Goal: Task Accomplishment & Management: Use online tool/utility

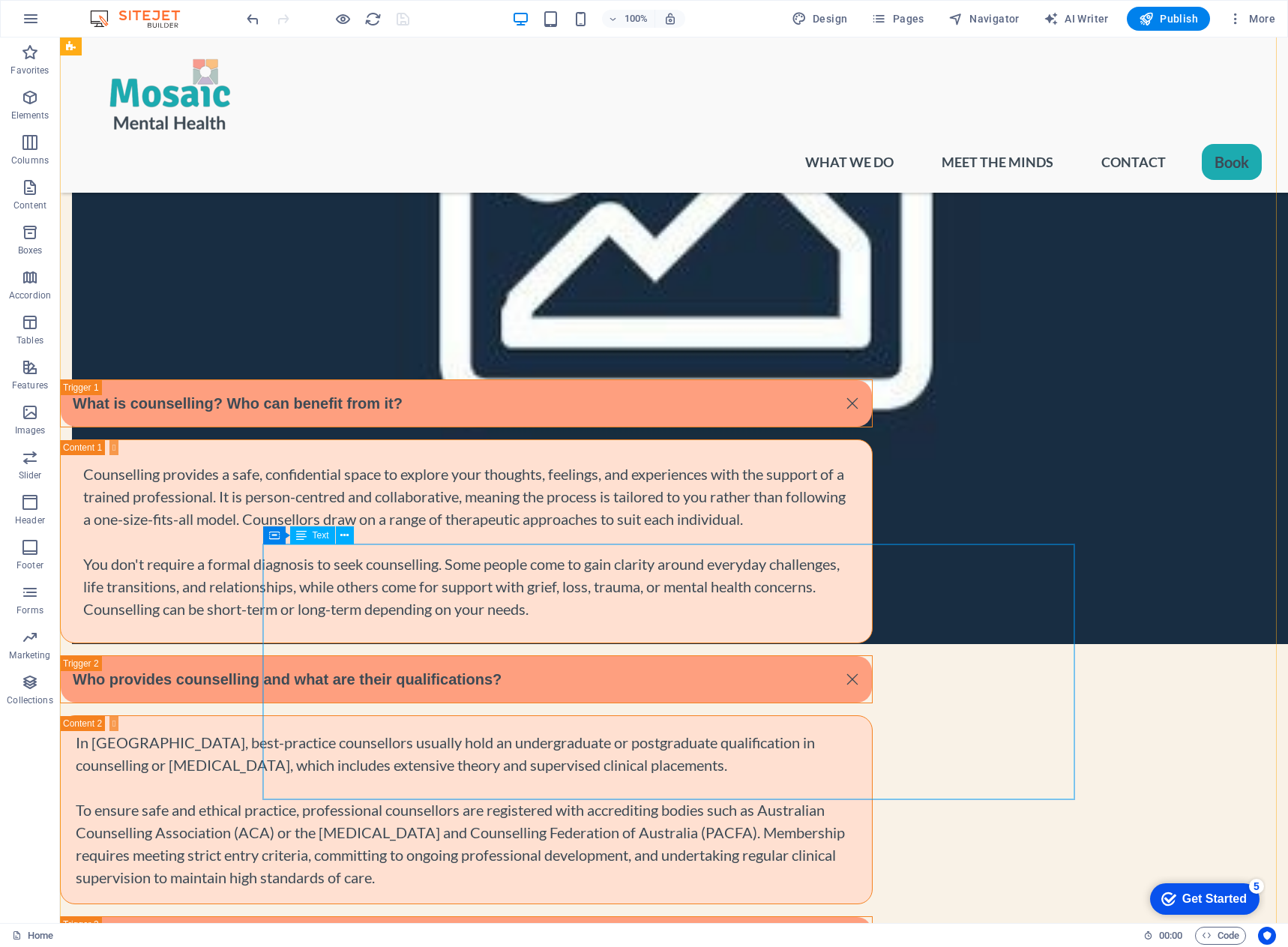
scroll to position [4920, 0]
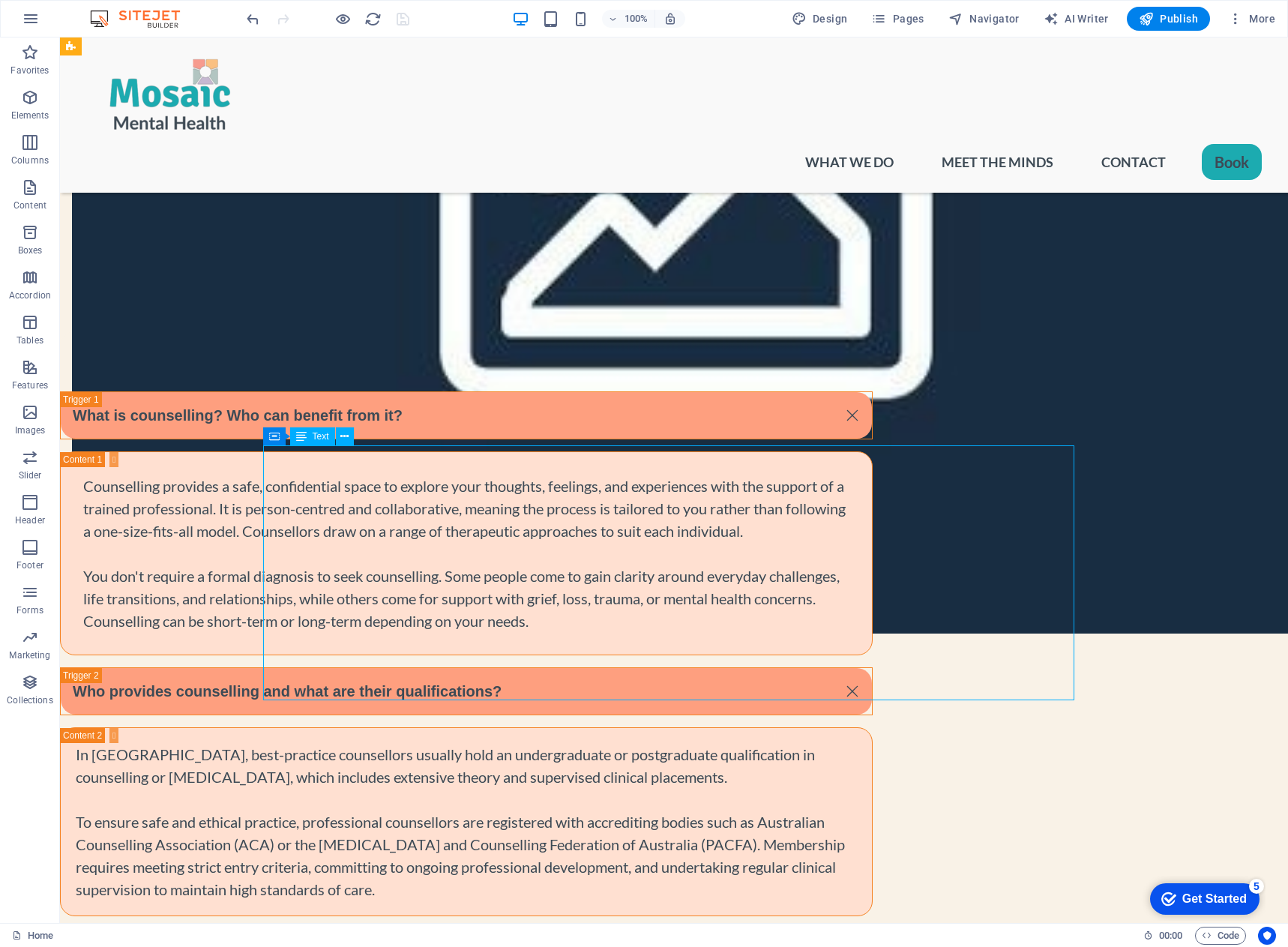
select select "px"
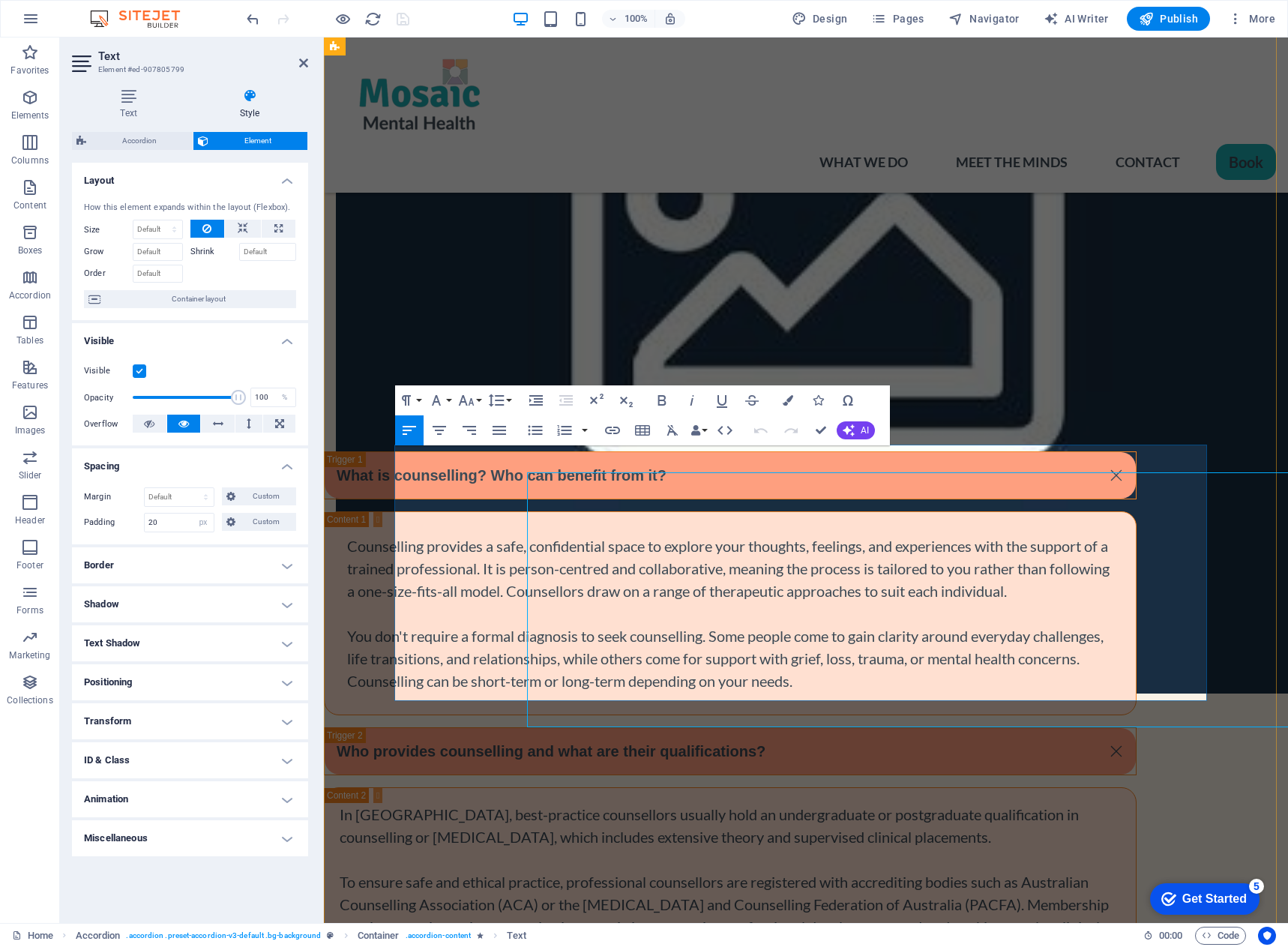
scroll to position [4894, 0]
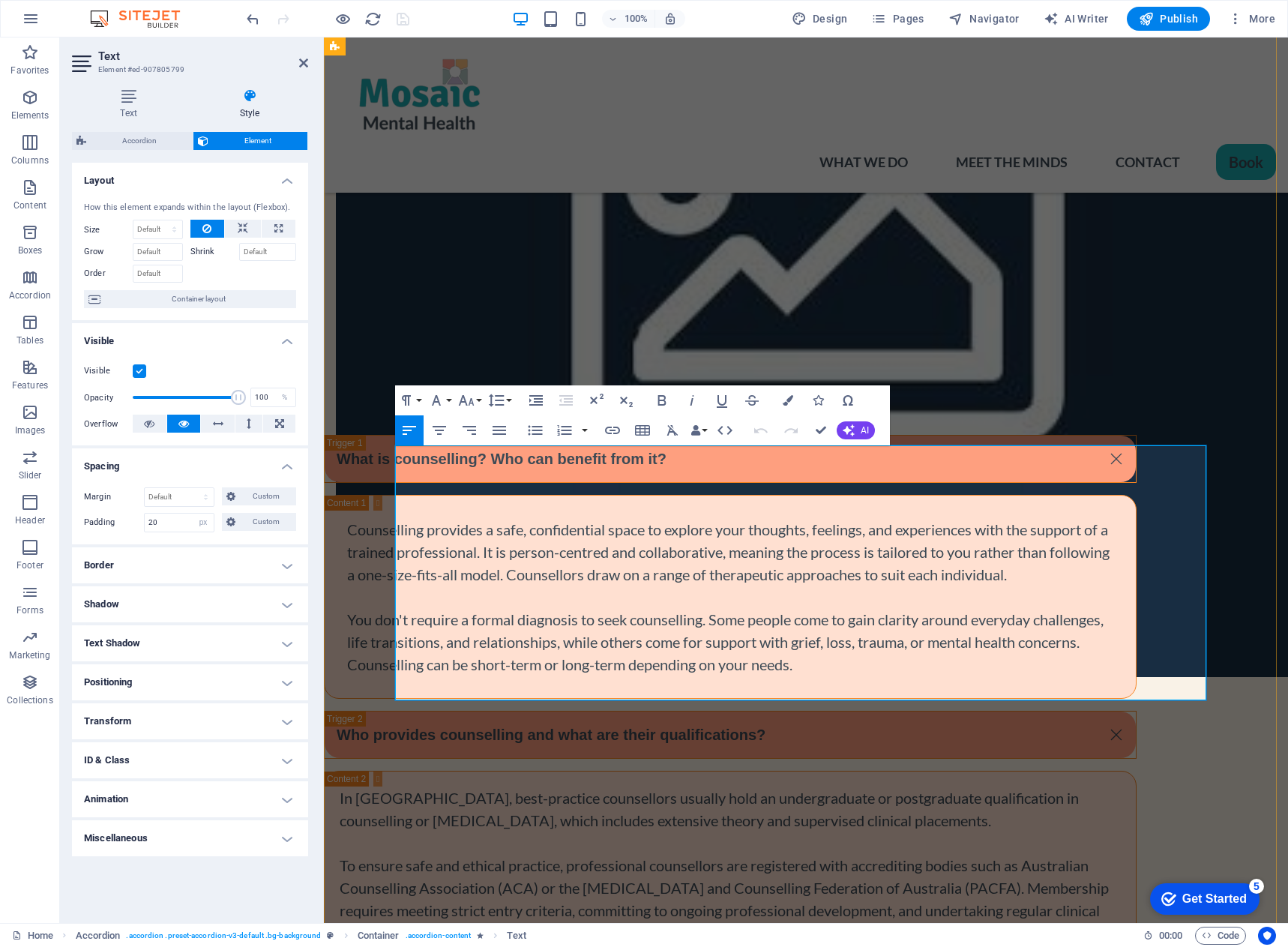
drag, startPoint x: 584, startPoint y: 564, endPoint x: 468, endPoint y: 567, distance: 116.0
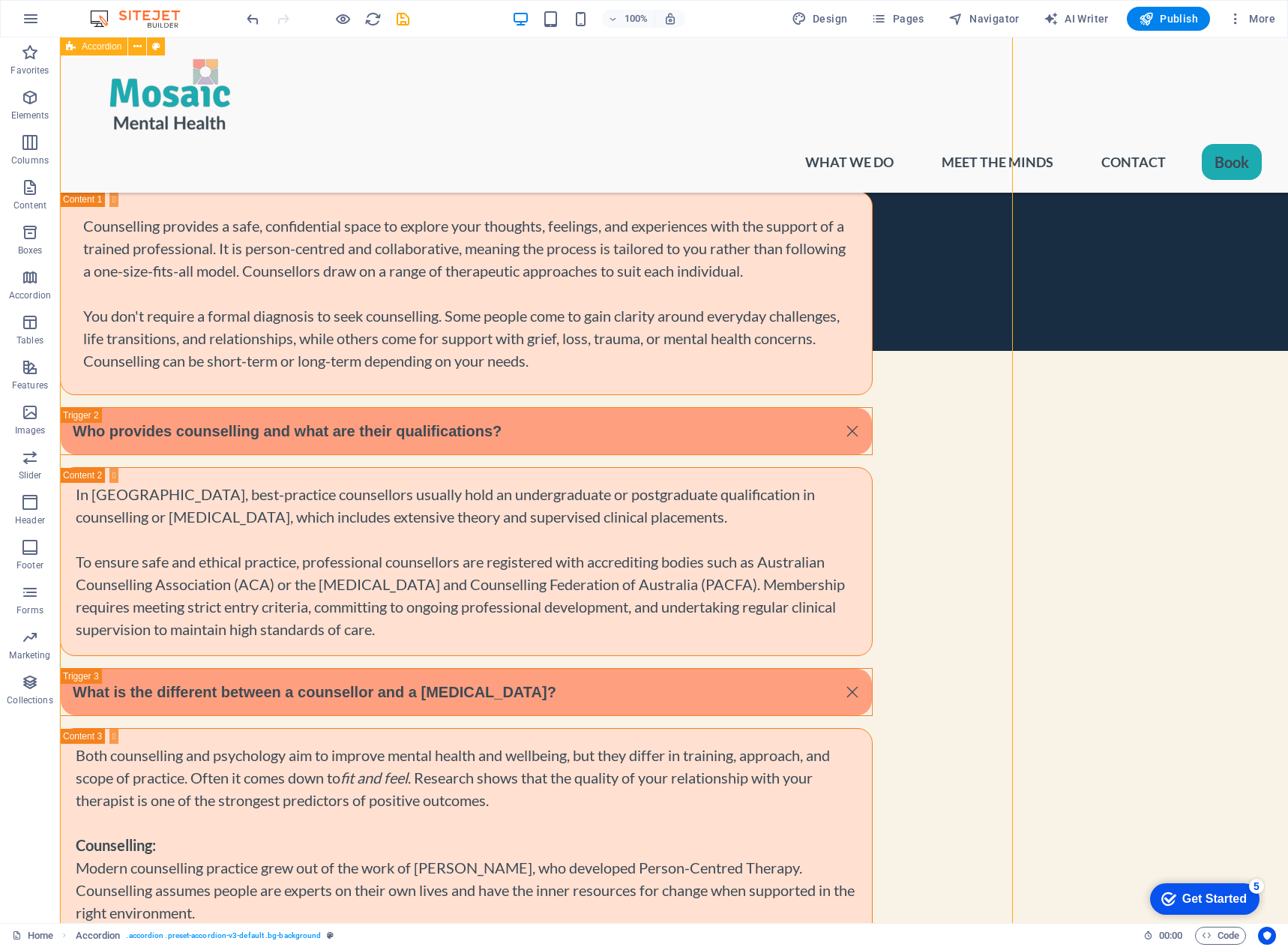
scroll to position [4920, 0]
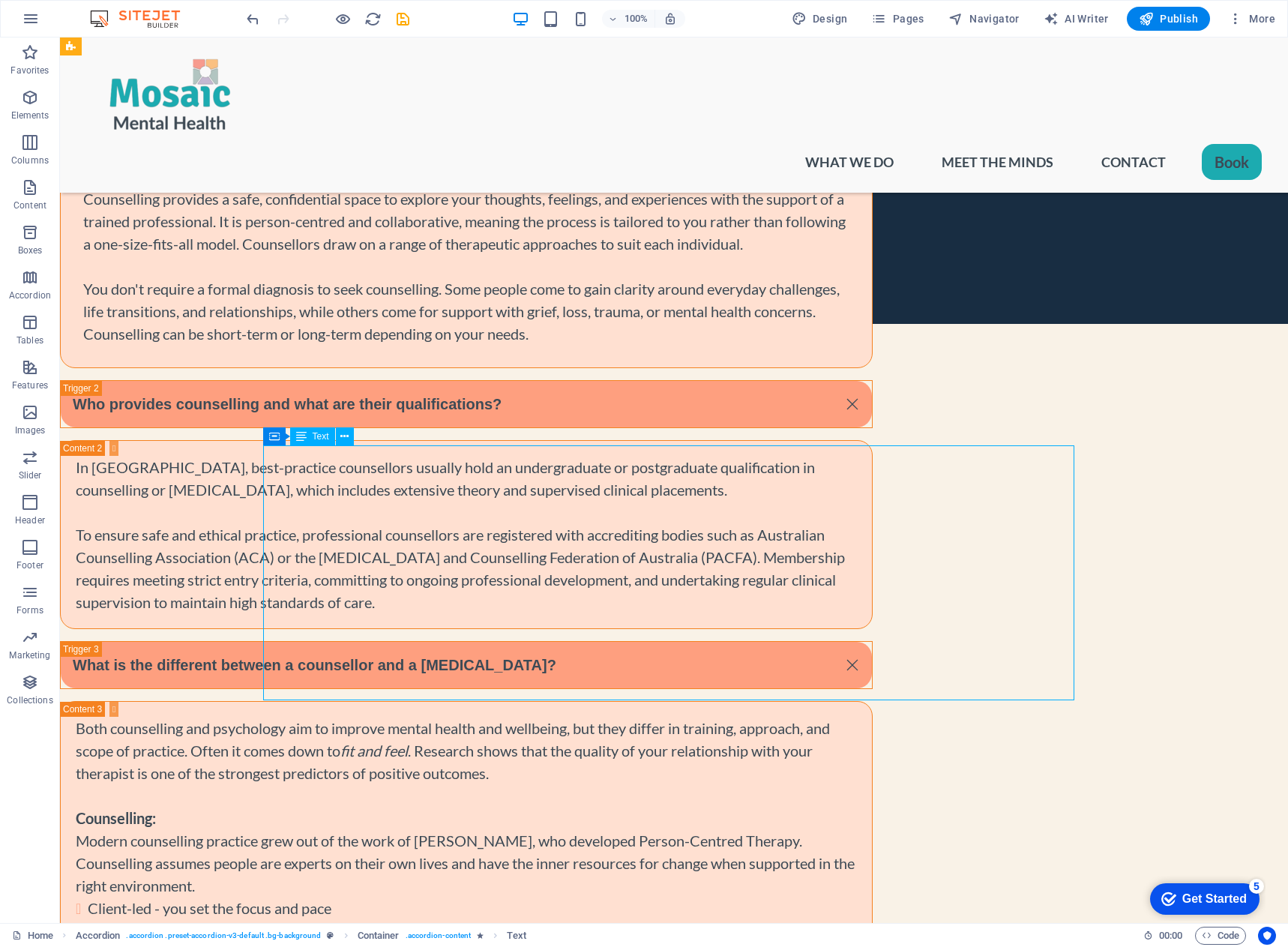
scroll to position [4894, 0]
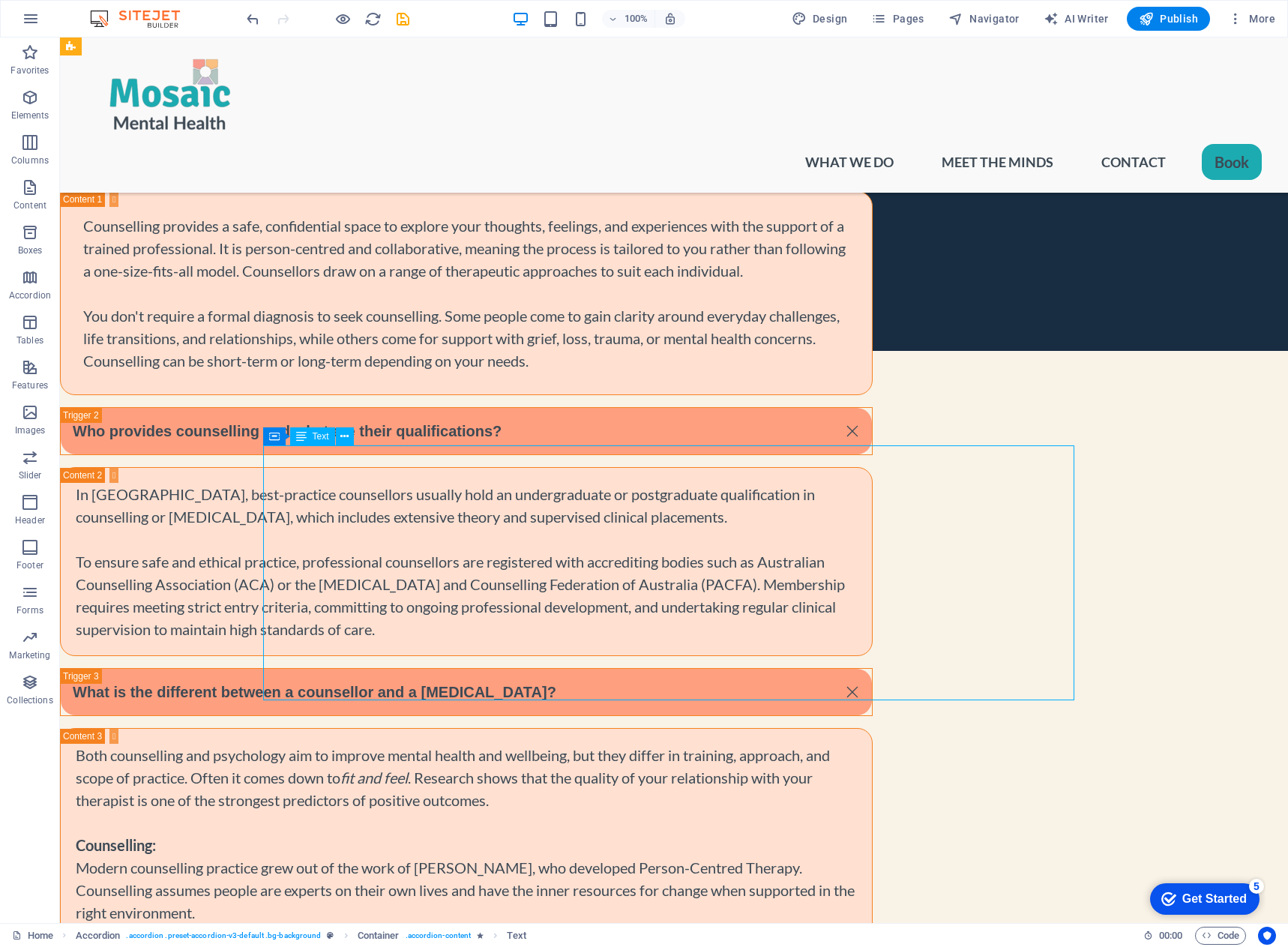
select select "px"
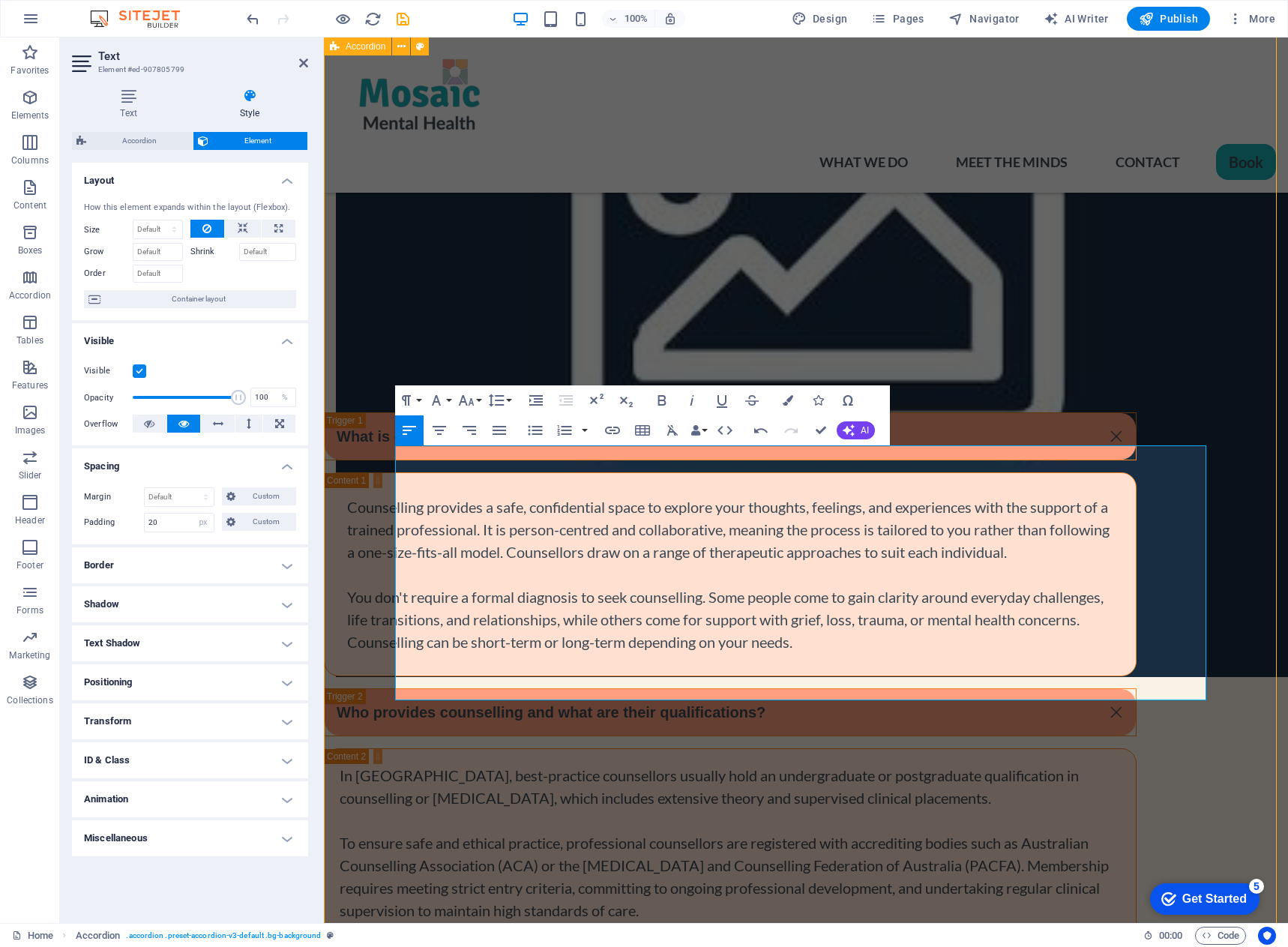
scroll to position [4920, 0]
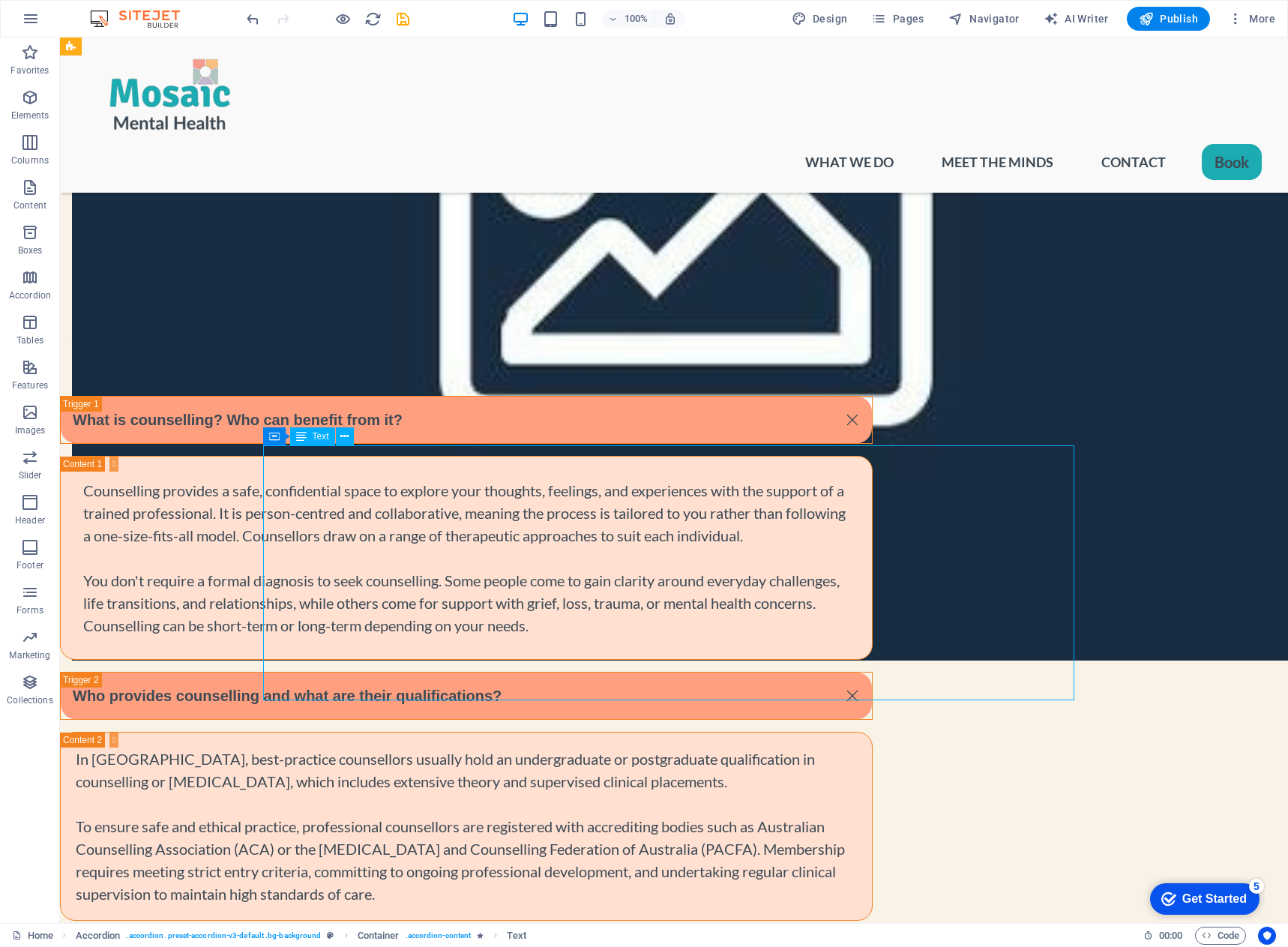
select select "px"
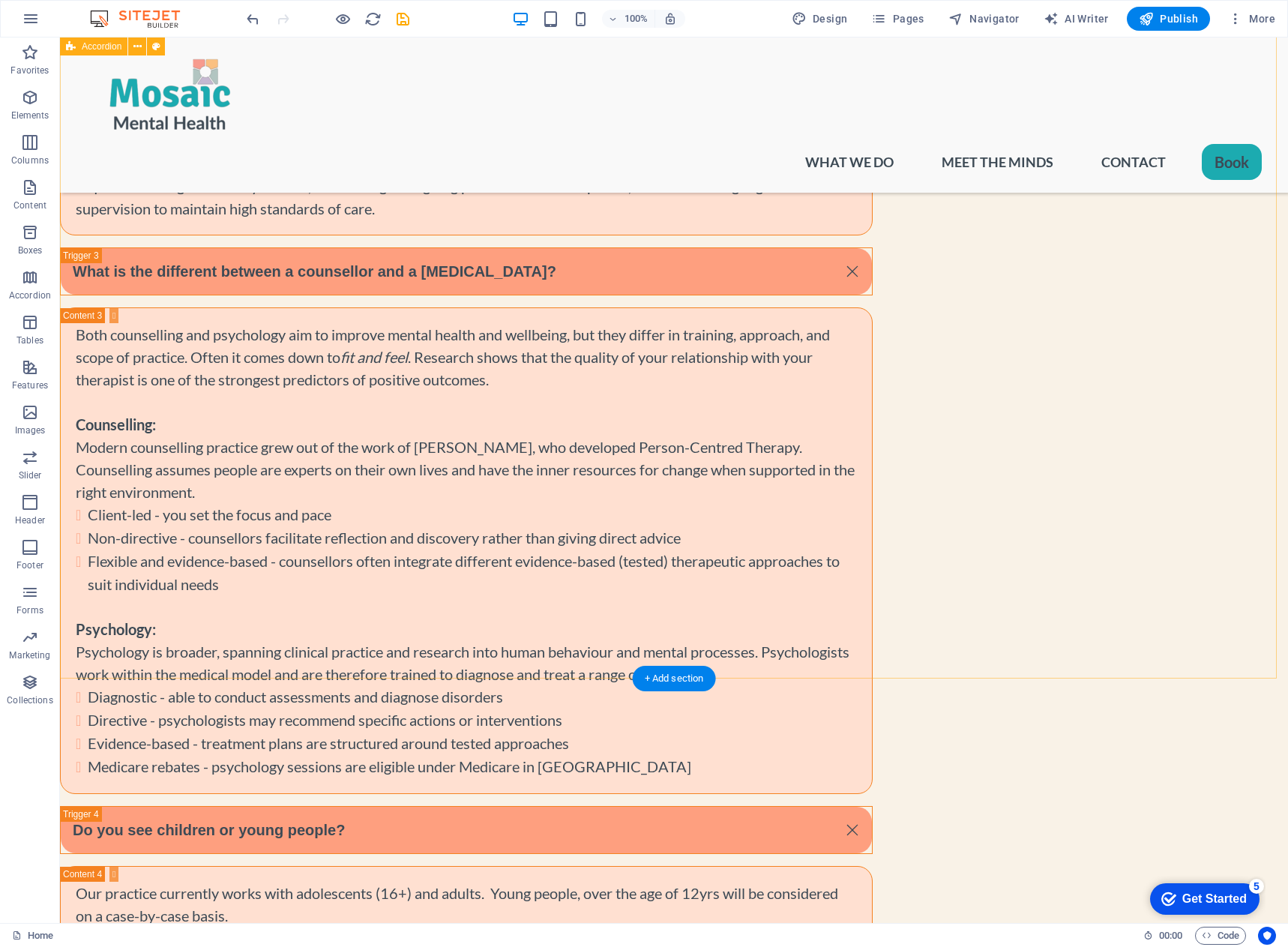
scroll to position [5595, 0]
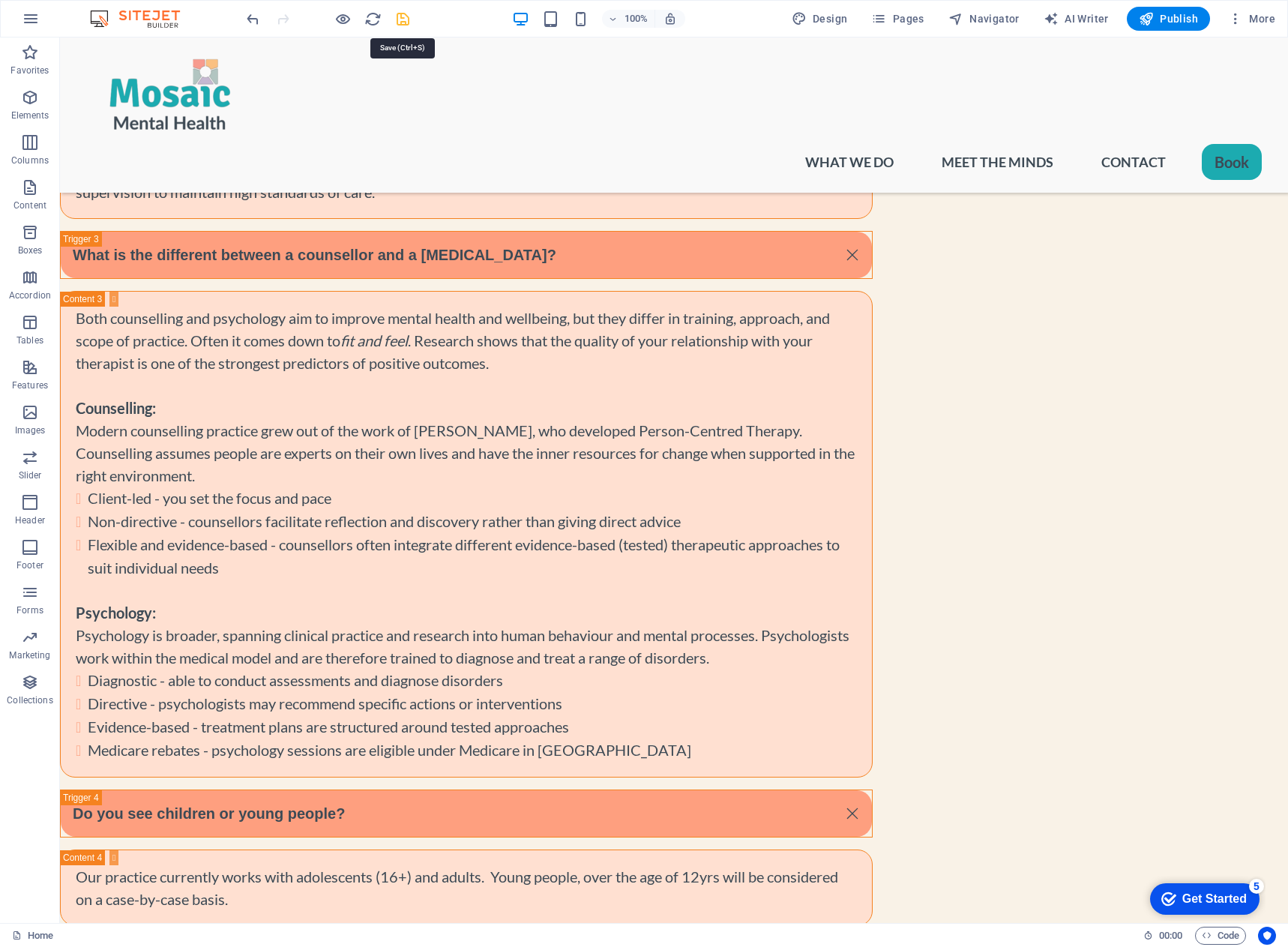
click at [405, 21] on icon "save" at bounding box center [403, 19] width 17 height 17
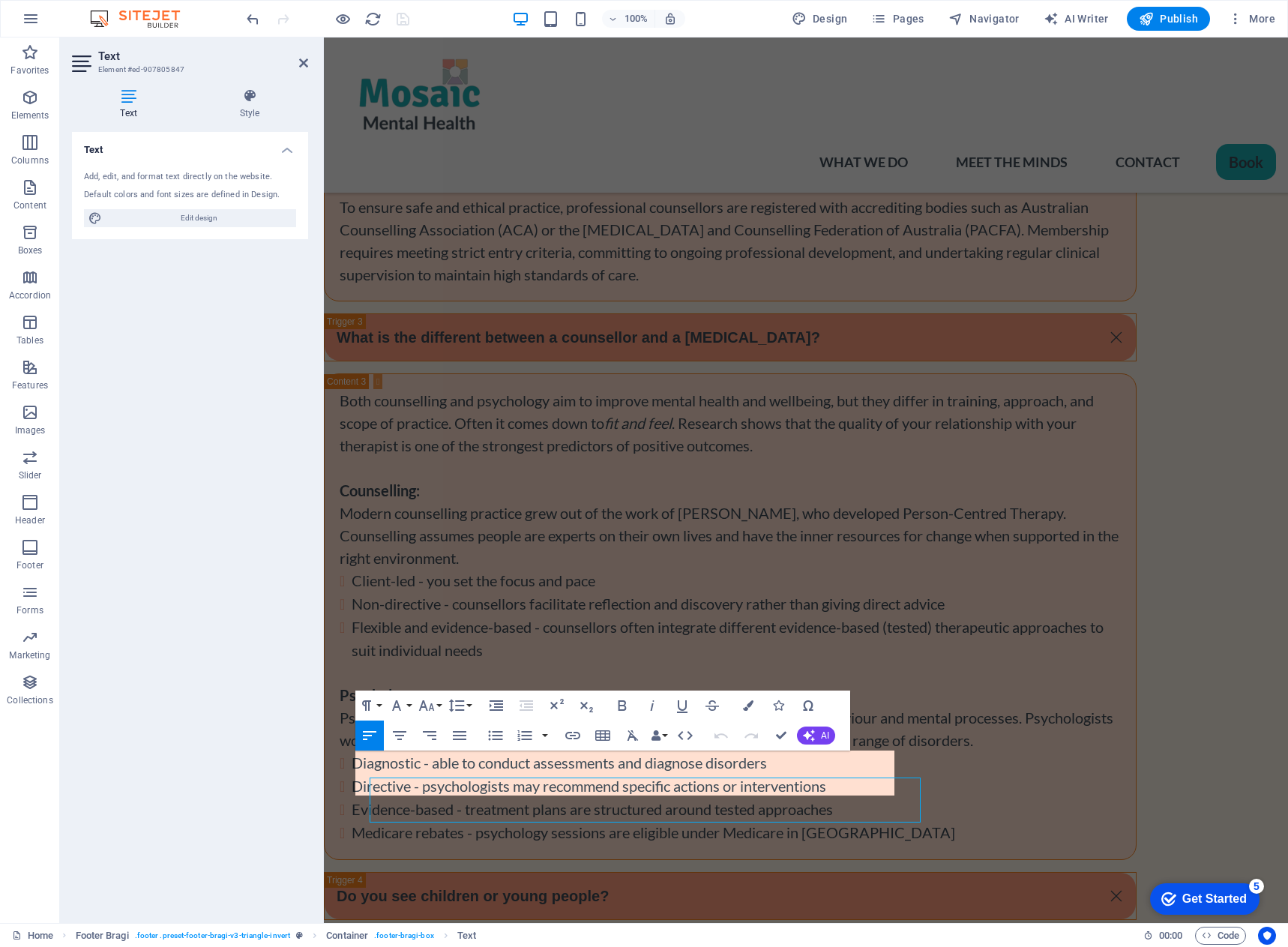
scroll to position [5569, 0]
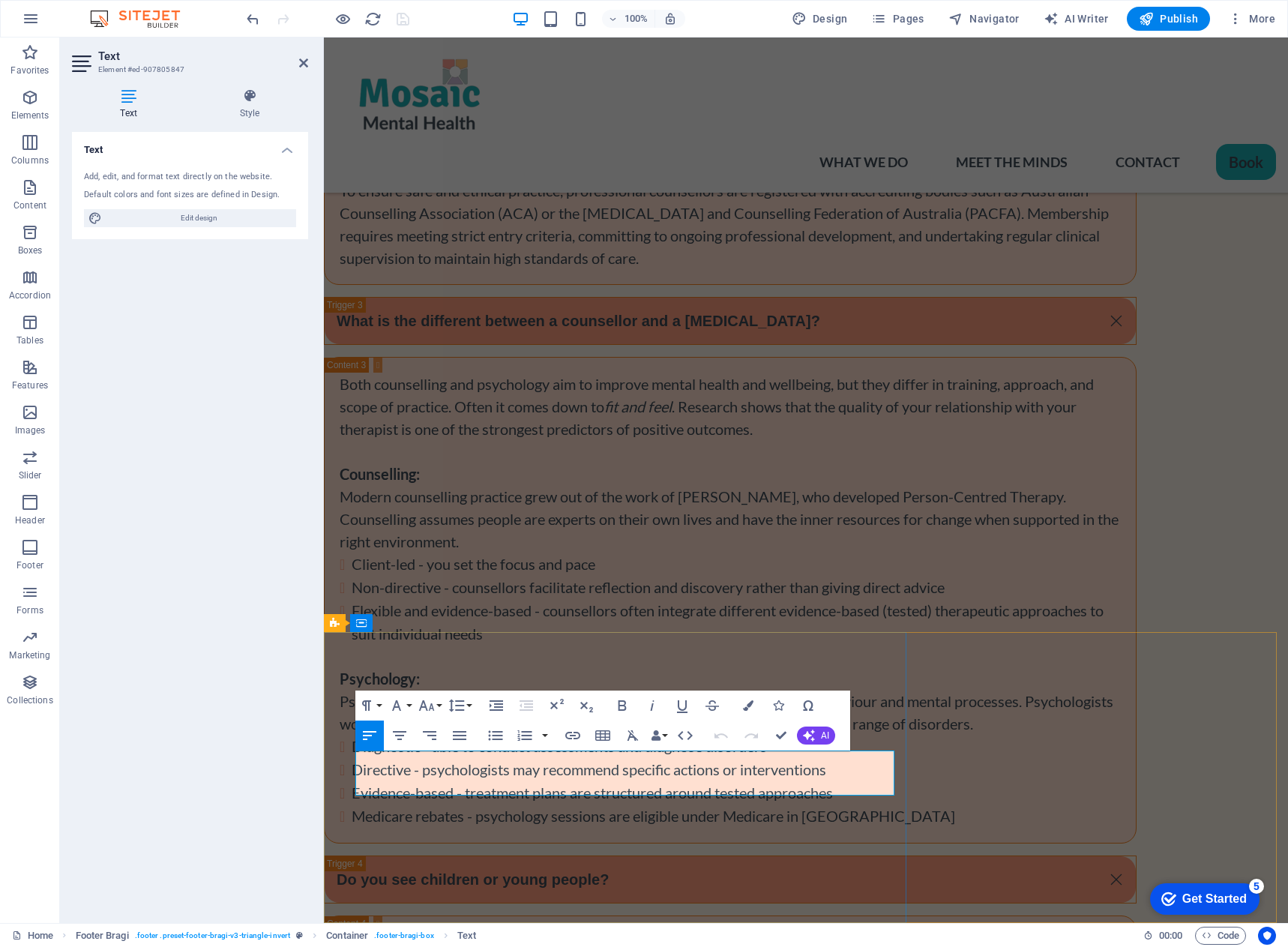
drag, startPoint x: 448, startPoint y: 784, endPoint x: 365, endPoint y: 766, distance: 84.9
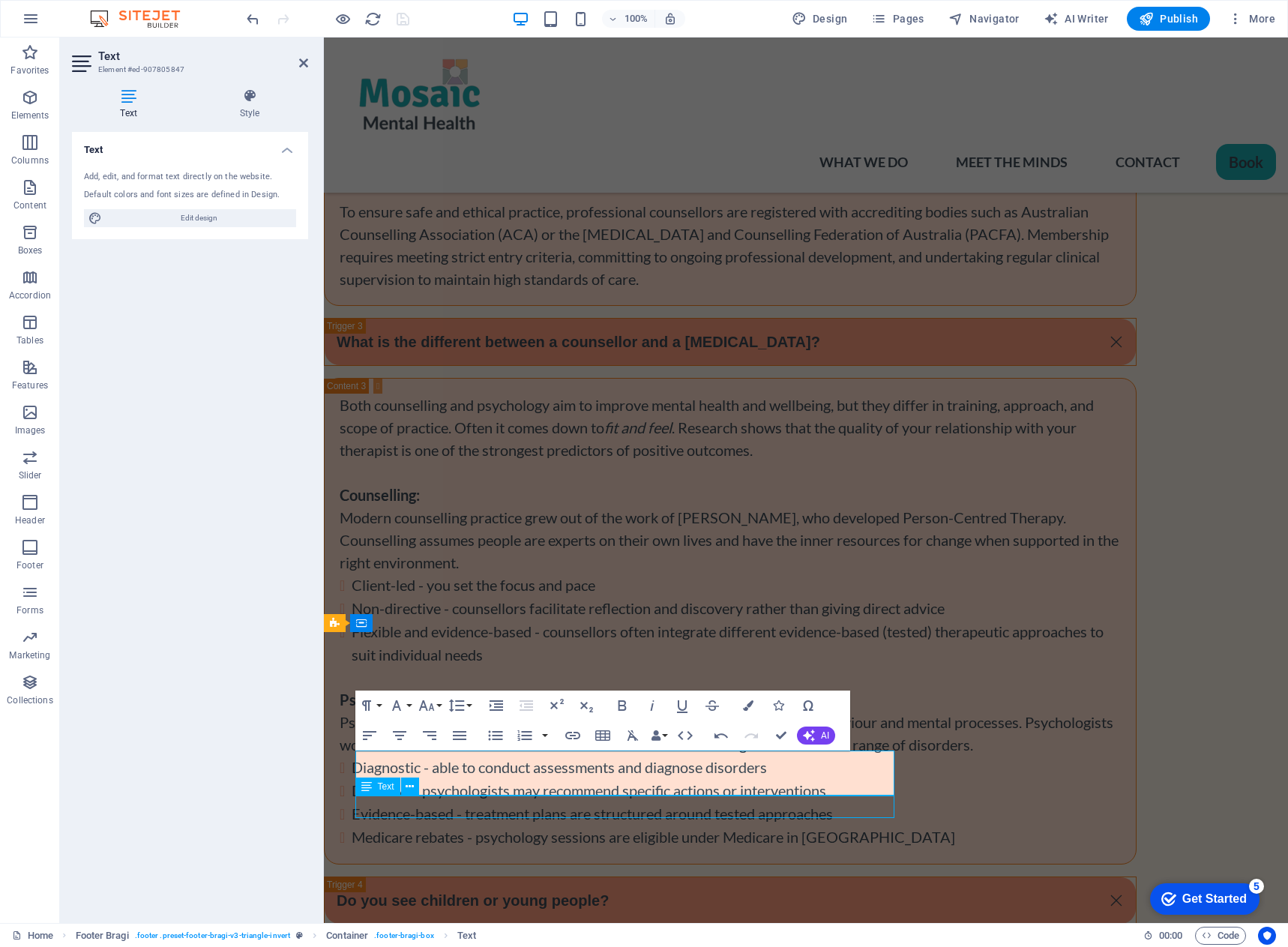
scroll to position [5595, 0]
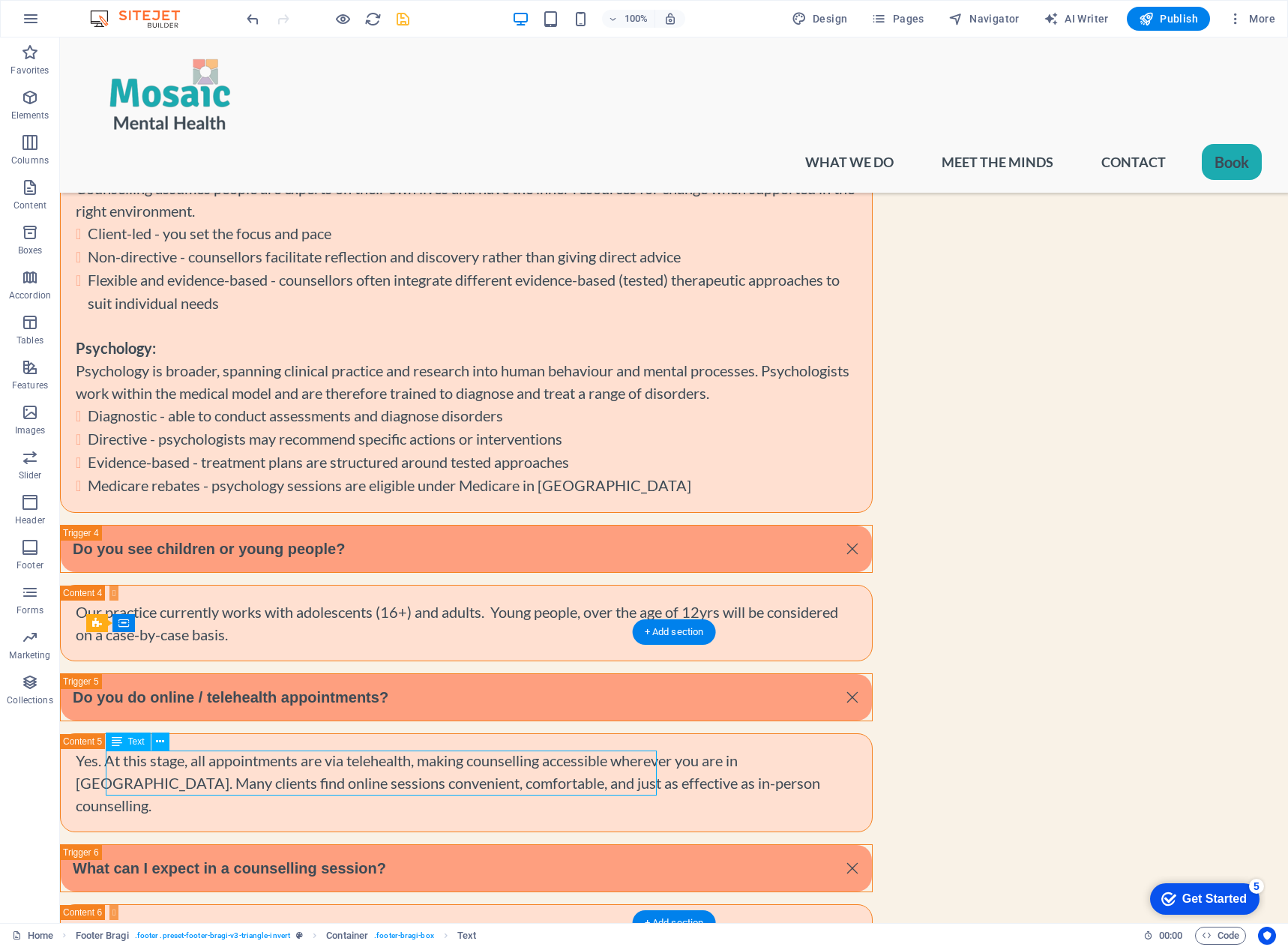
scroll to position [5569, 0]
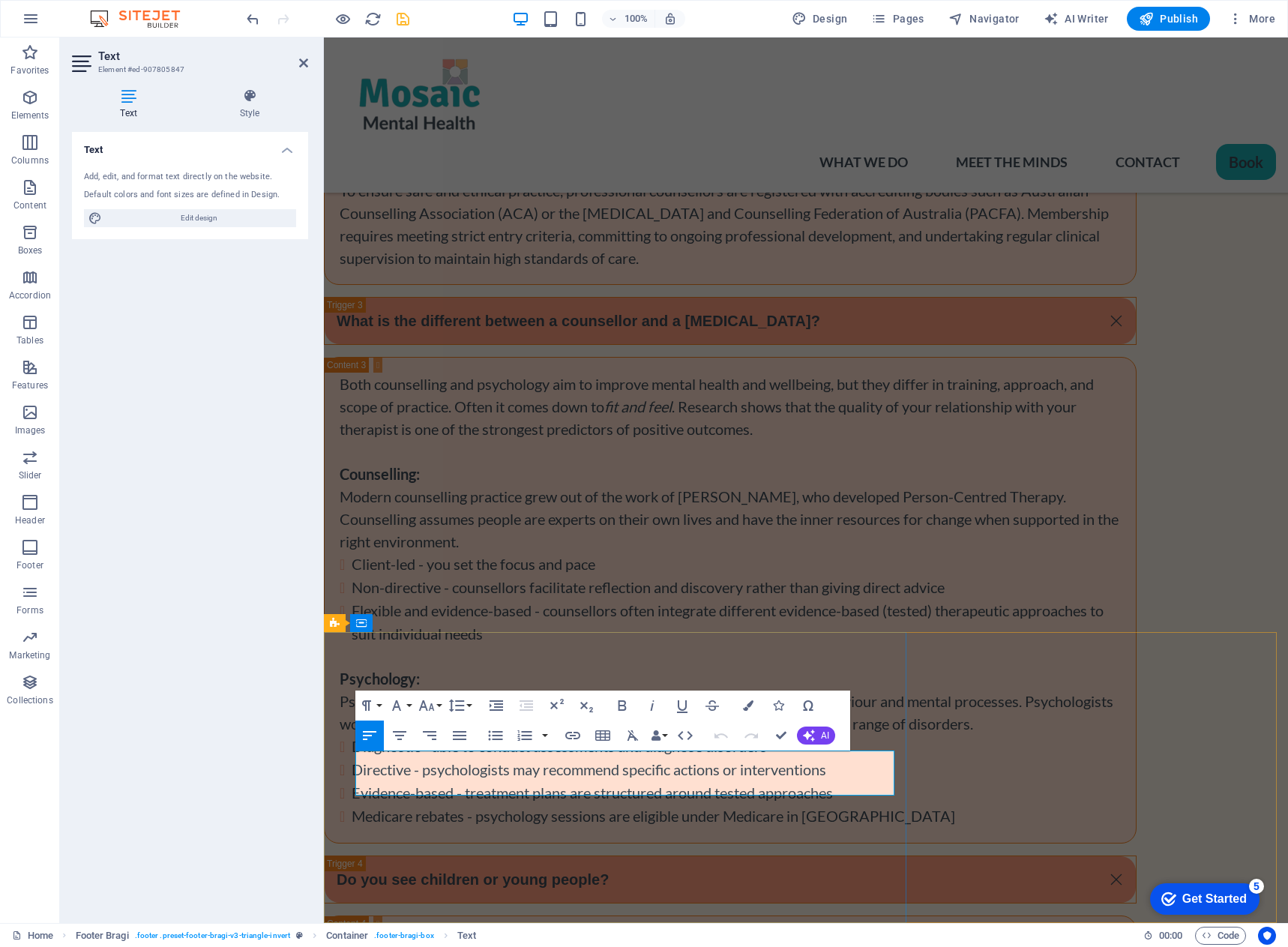
drag, startPoint x: 404, startPoint y: 785, endPoint x: 358, endPoint y: 784, distance: 46.0
drag, startPoint x: 401, startPoint y: 767, endPoint x: 377, endPoint y: 762, distance: 24.5
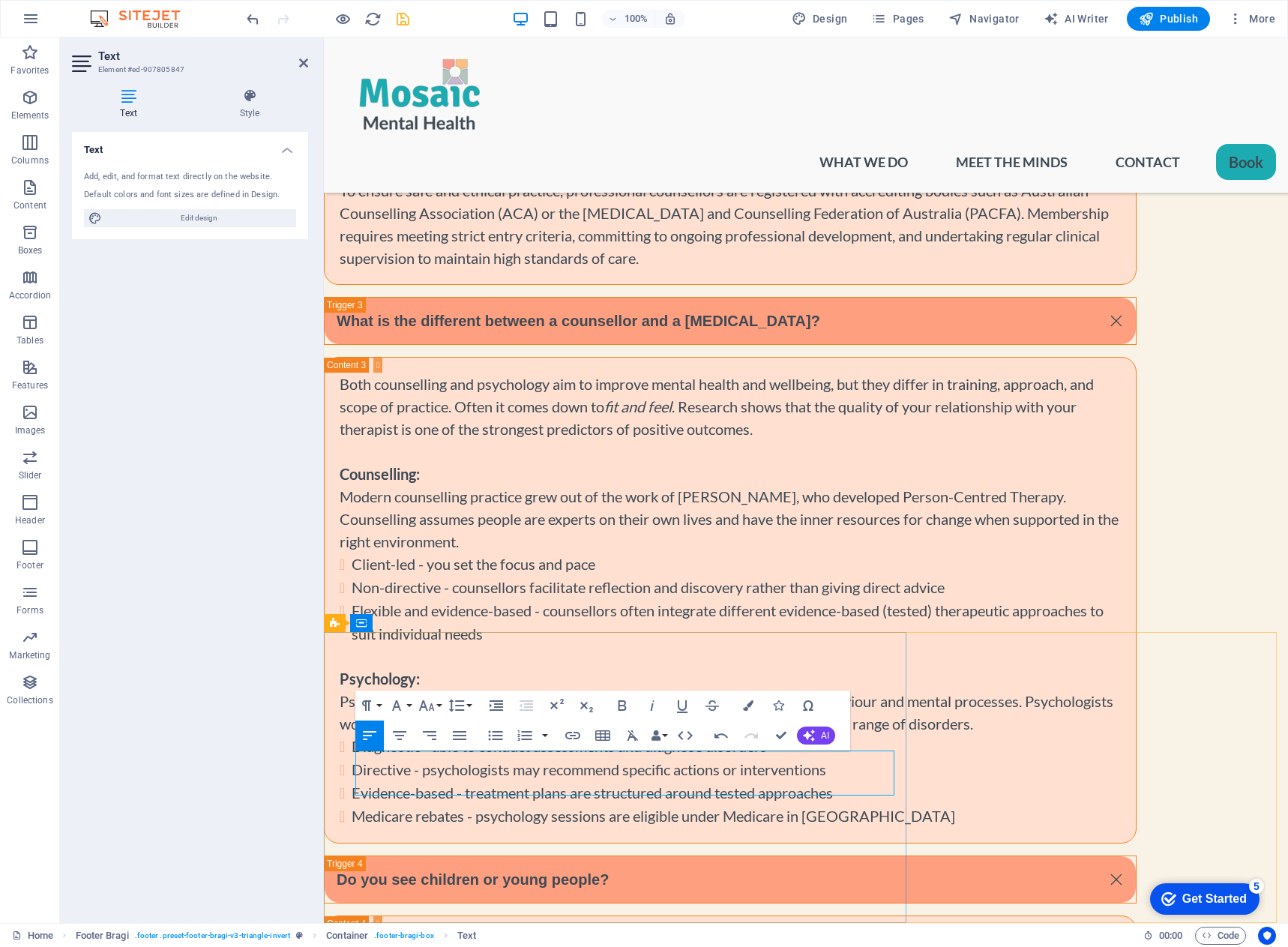
scroll to position [5546, 0]
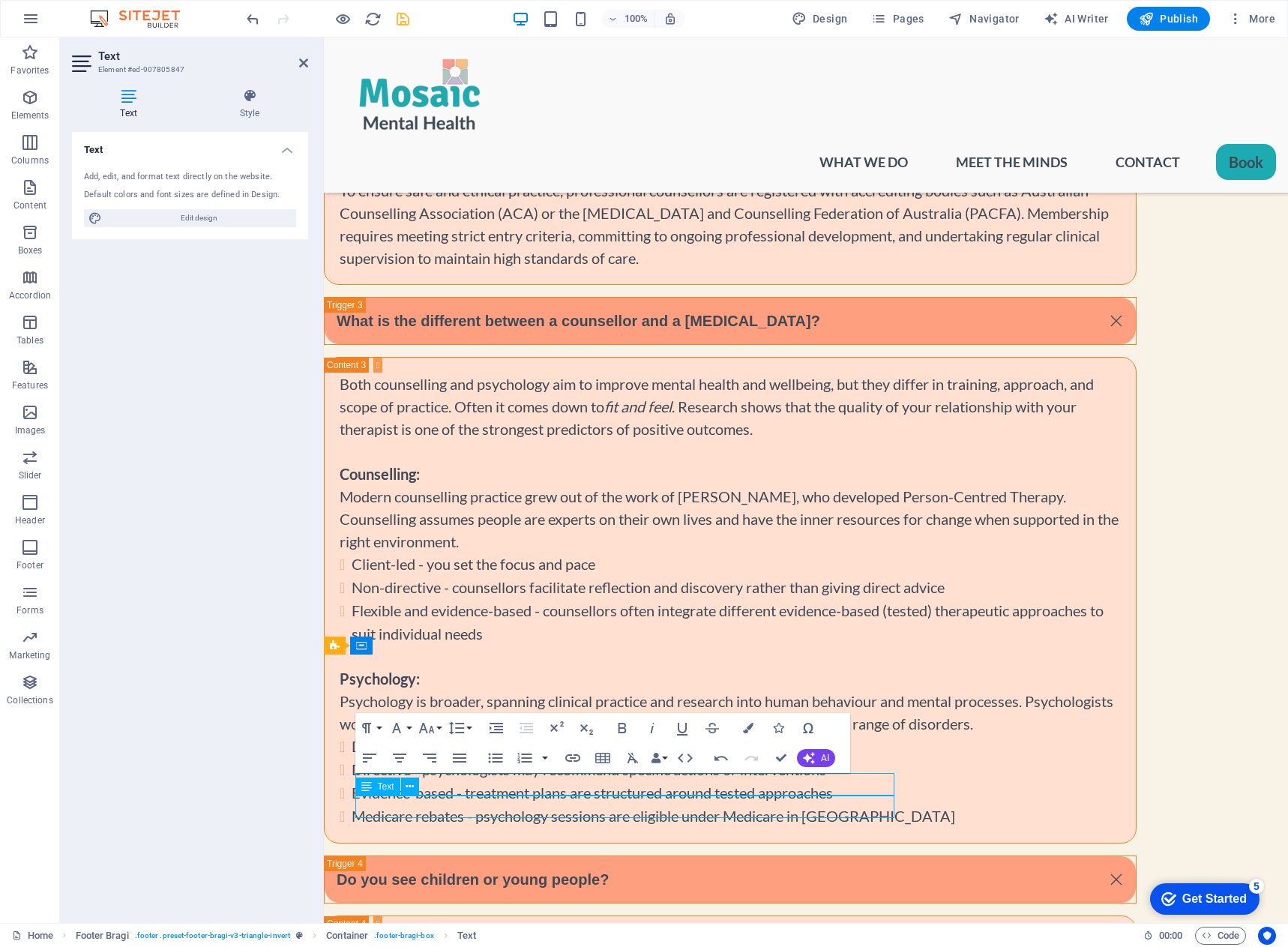
scroll to position [5573, 0]
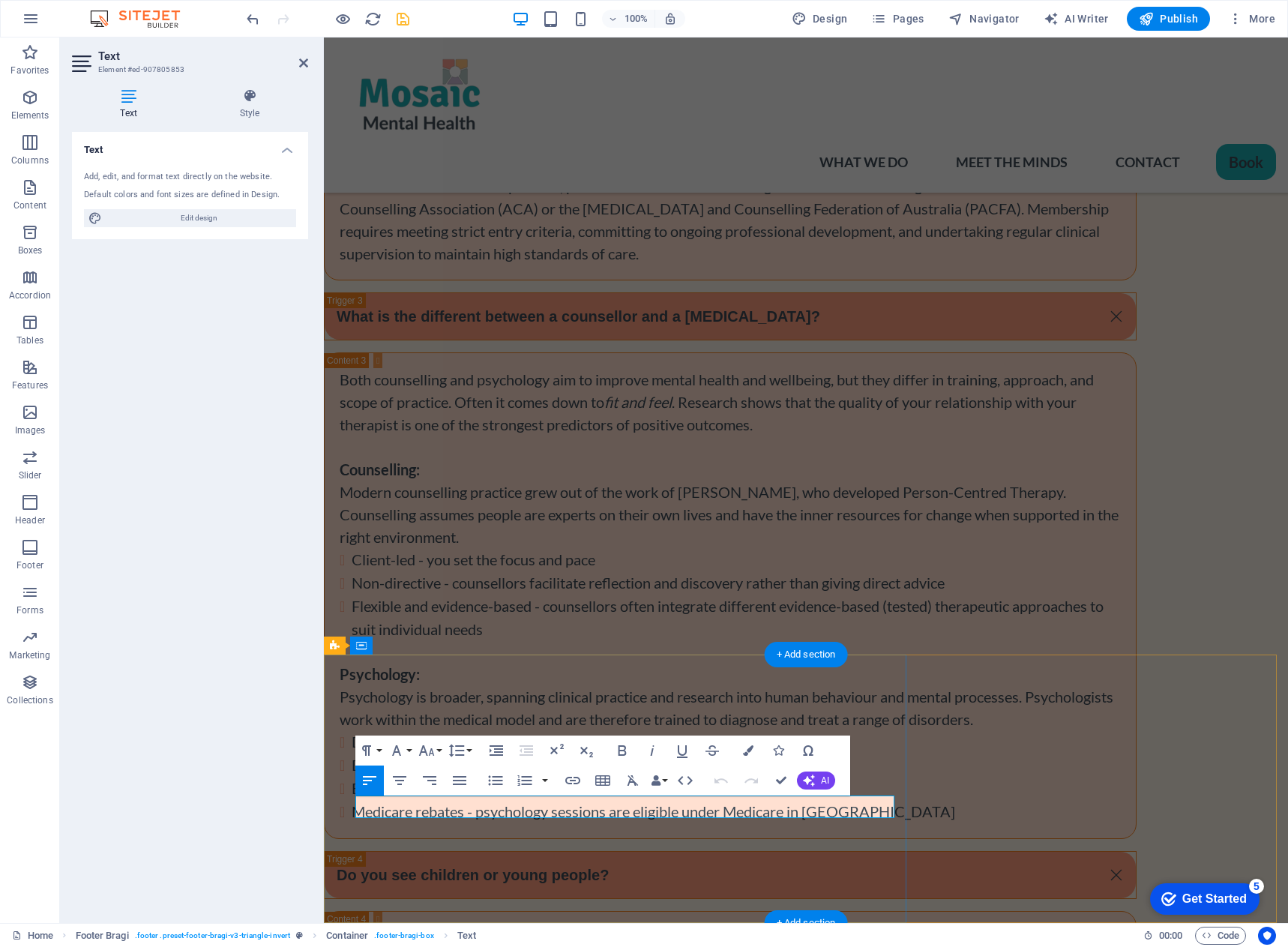
scroll to position [5546, 0]
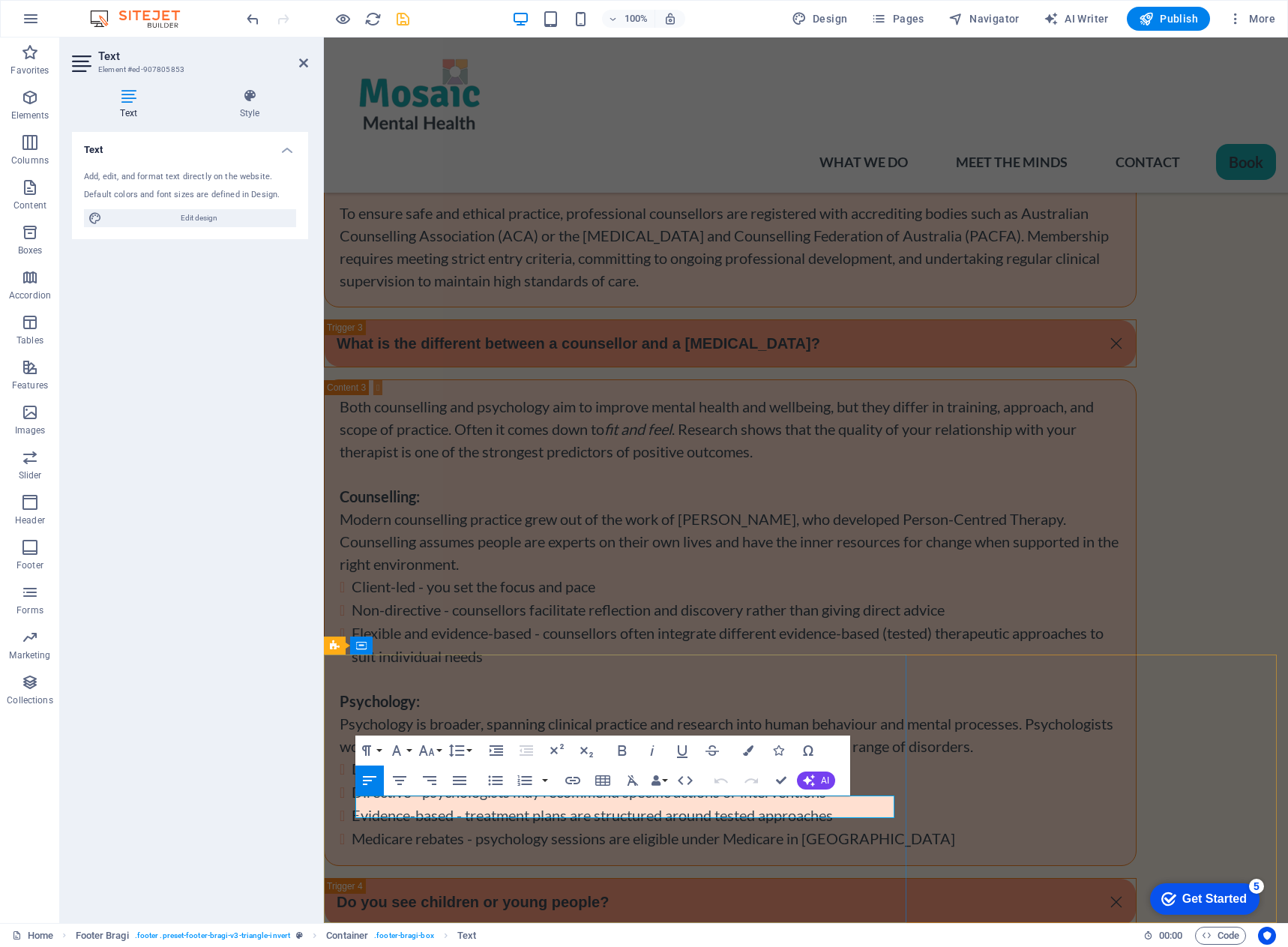
drag, startPoint x: 457, startPoint y: 806, endPoint x: 369, endPoint y: 807, distance: 88.0
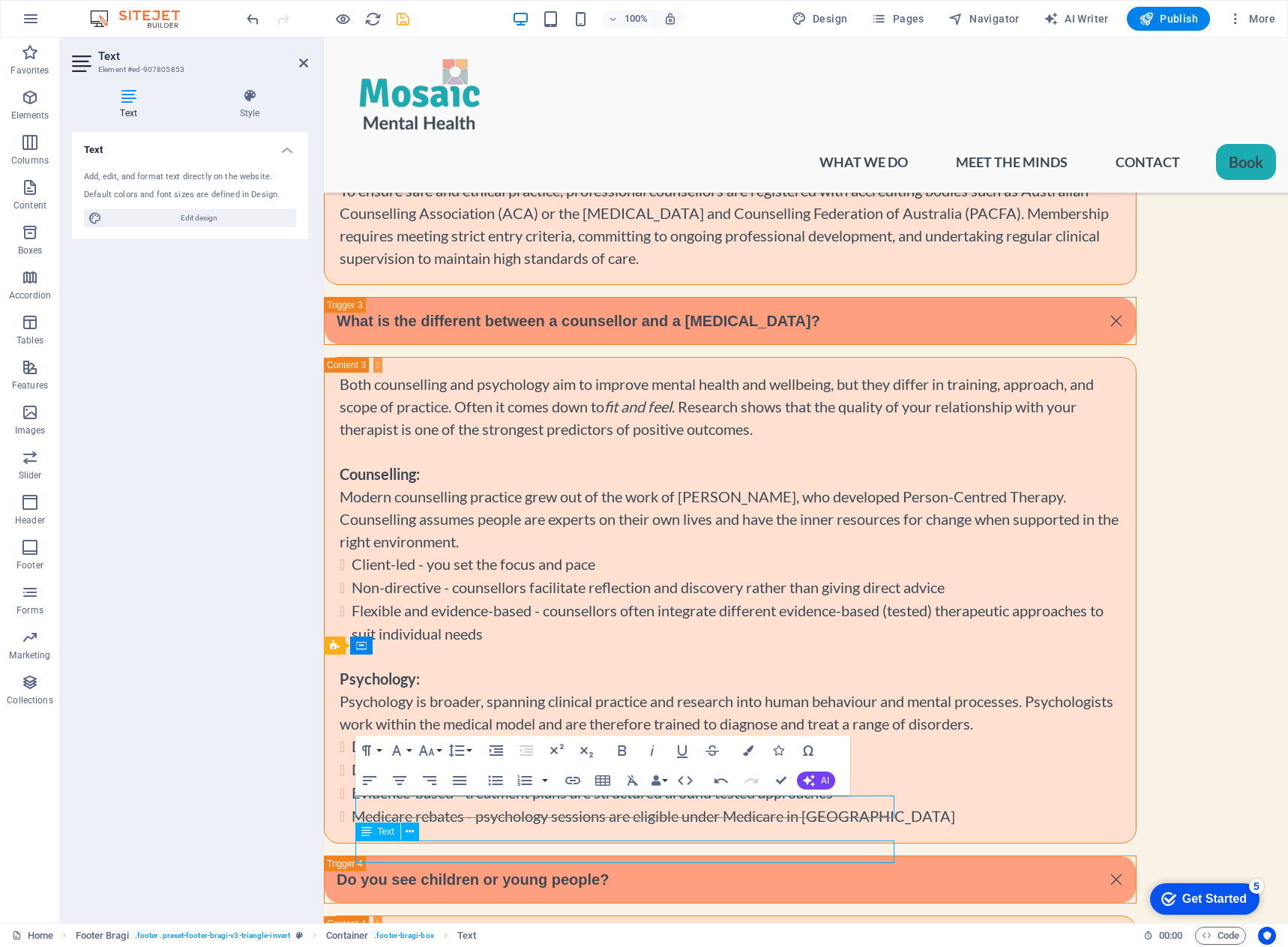
scroll to position [5573, 0]
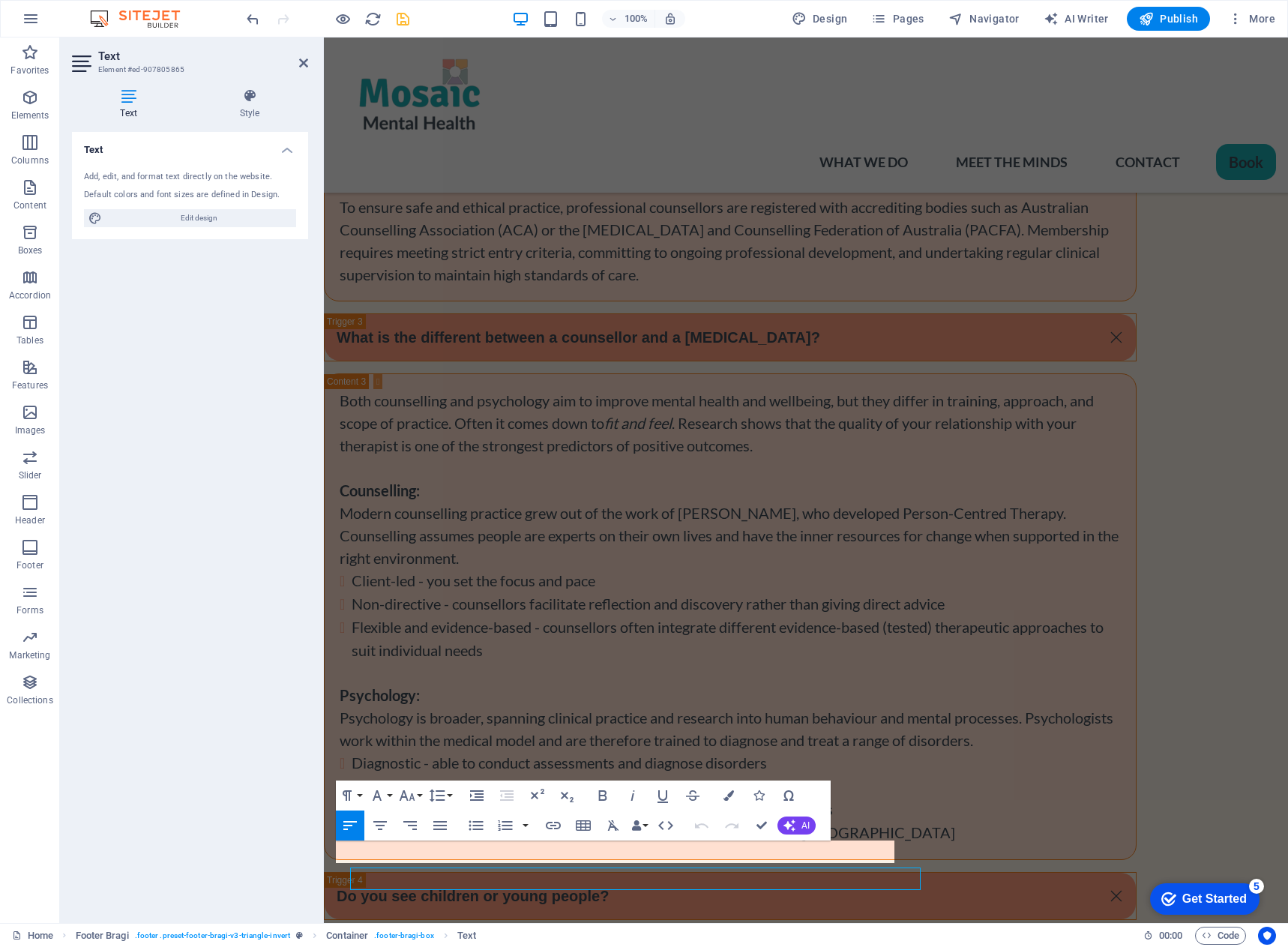
scroll to position [5546, 0]
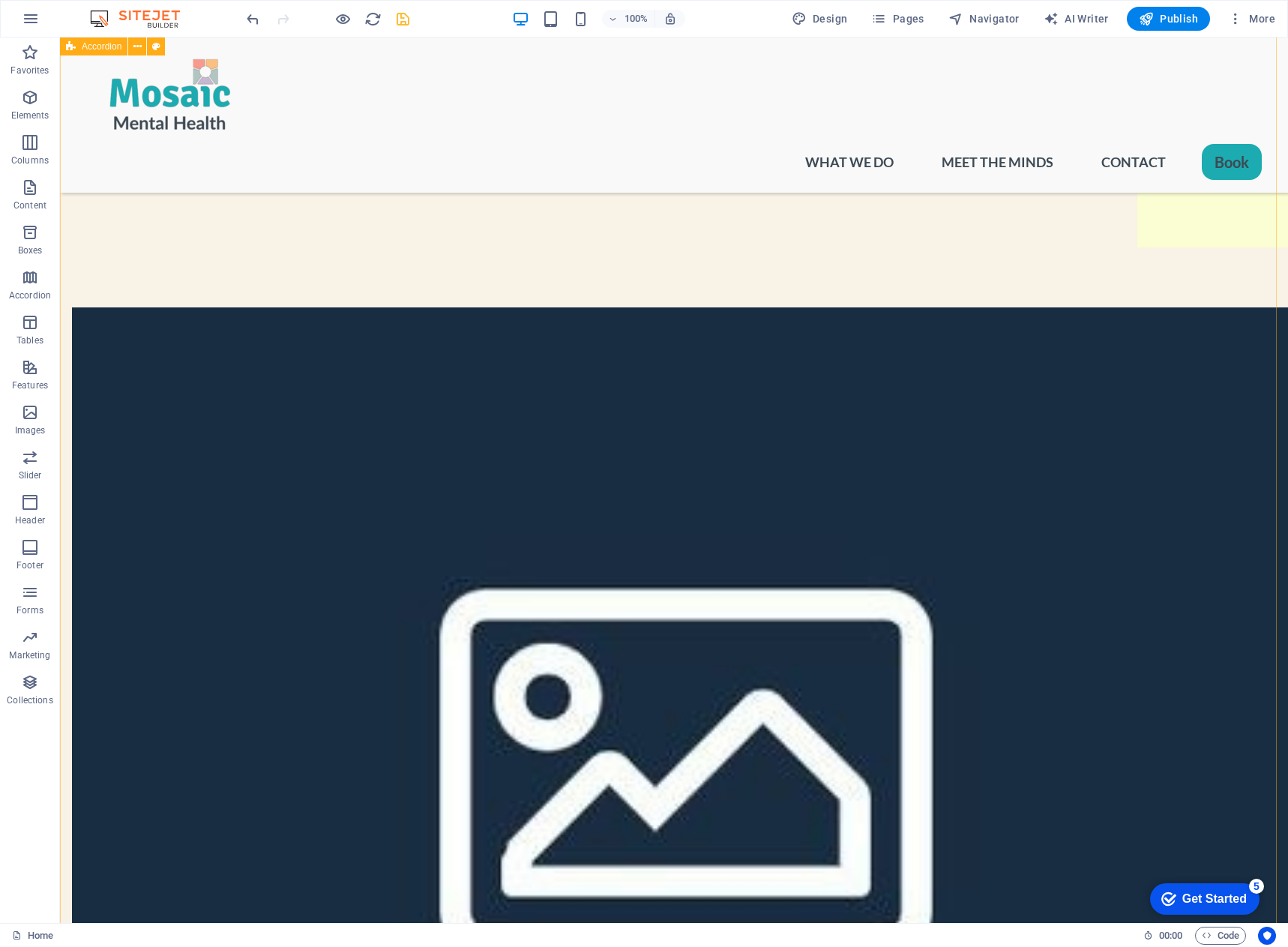
scroll to position [4298, 0]
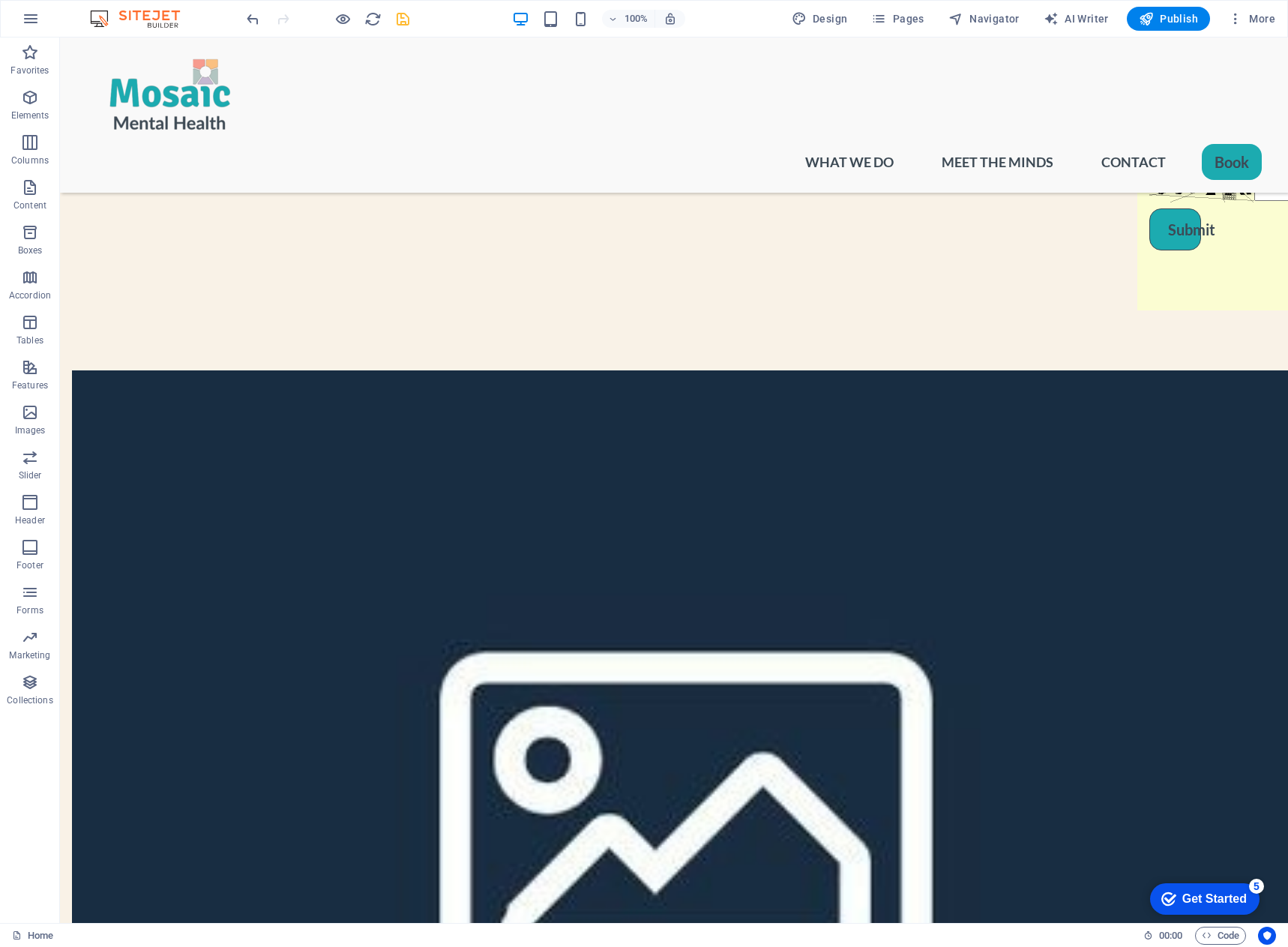
click at [401, 19] on icon "save" at bounding box center [403, 19] width 17 height 17
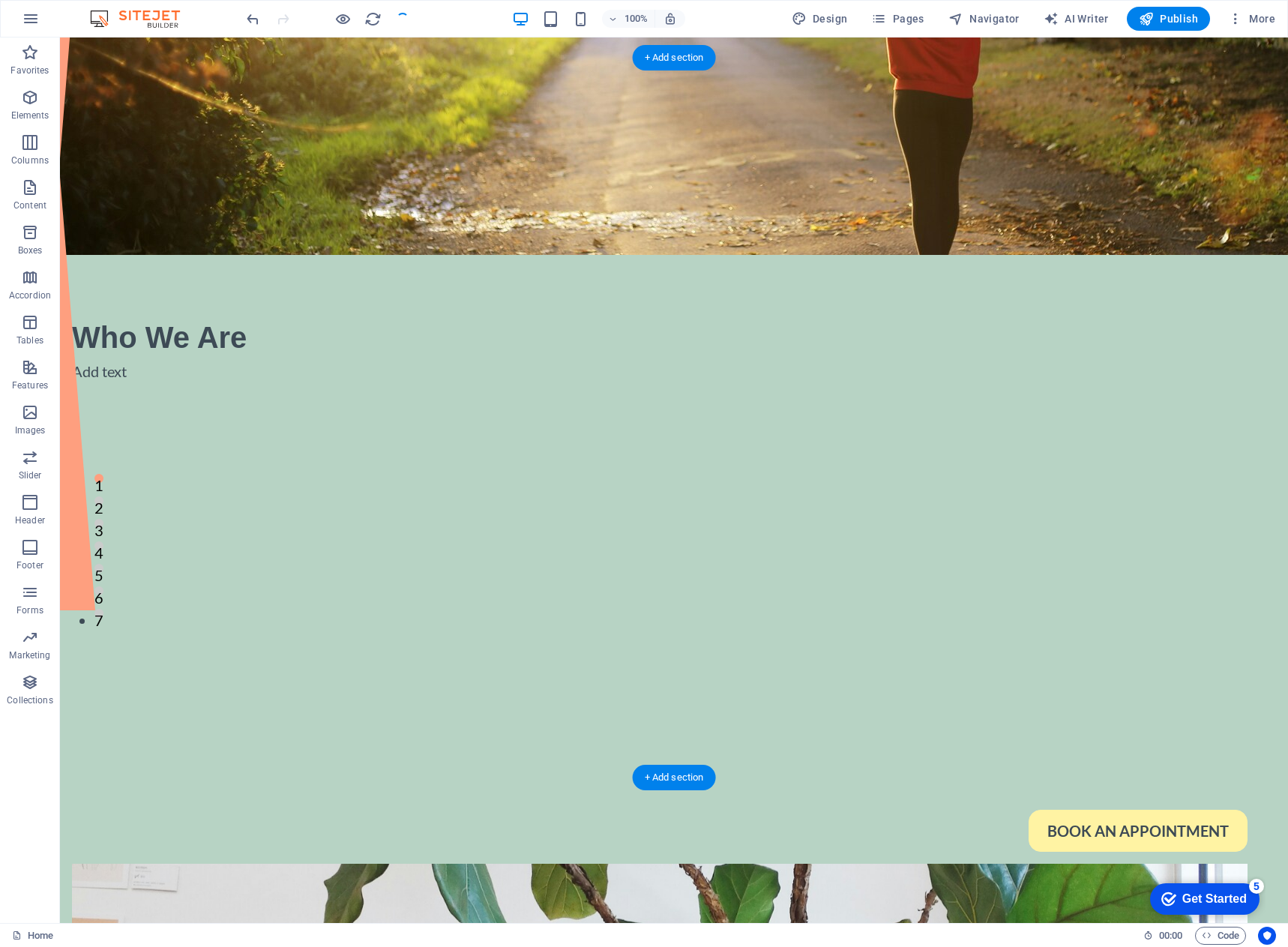
scroll to position [24, 0]
